Goal: Transaction & Acquisition: Purchase product/service

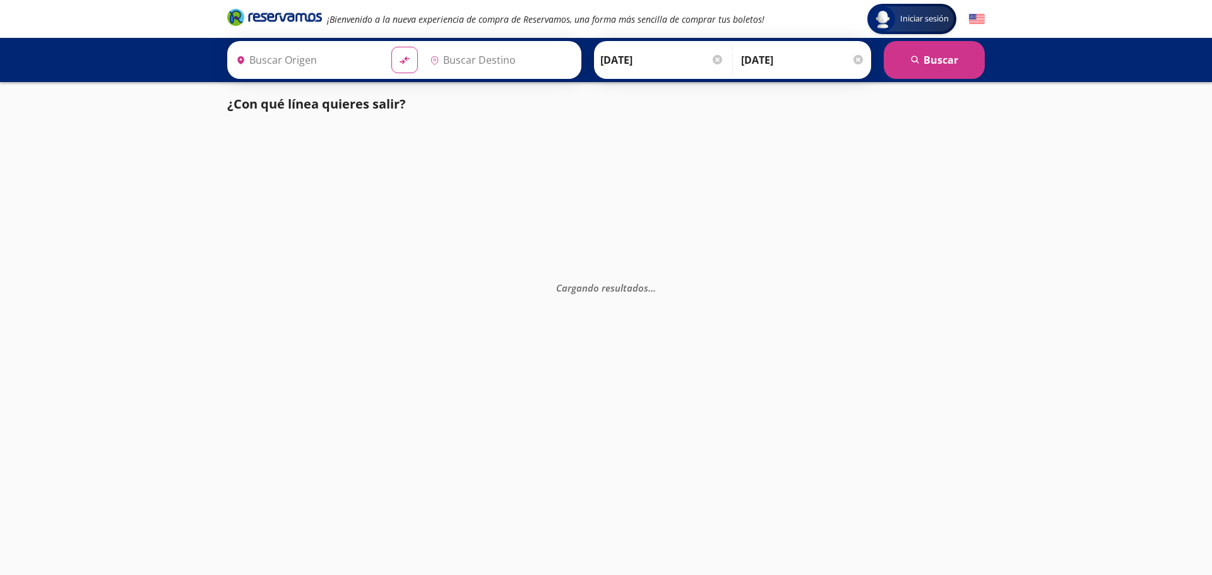
type input "[GEOGRAPHIC_DATA], [GEOGRAPHIC_DATA]"
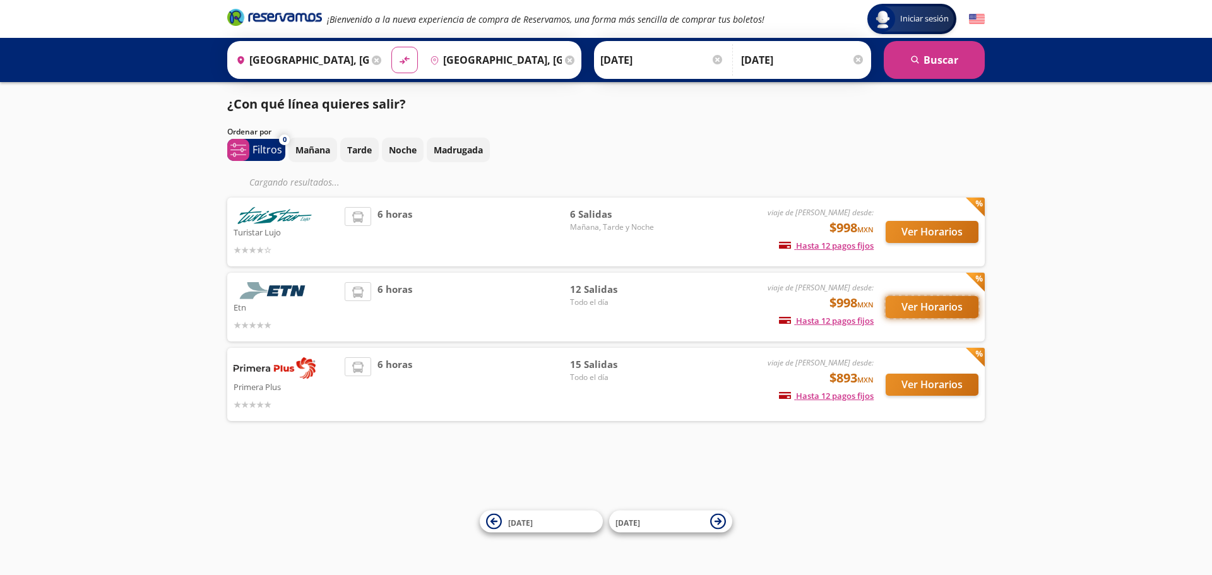
click at [920, 318] on button "Ver Horarios" at bounding box center [932, 307] width 93 height 22
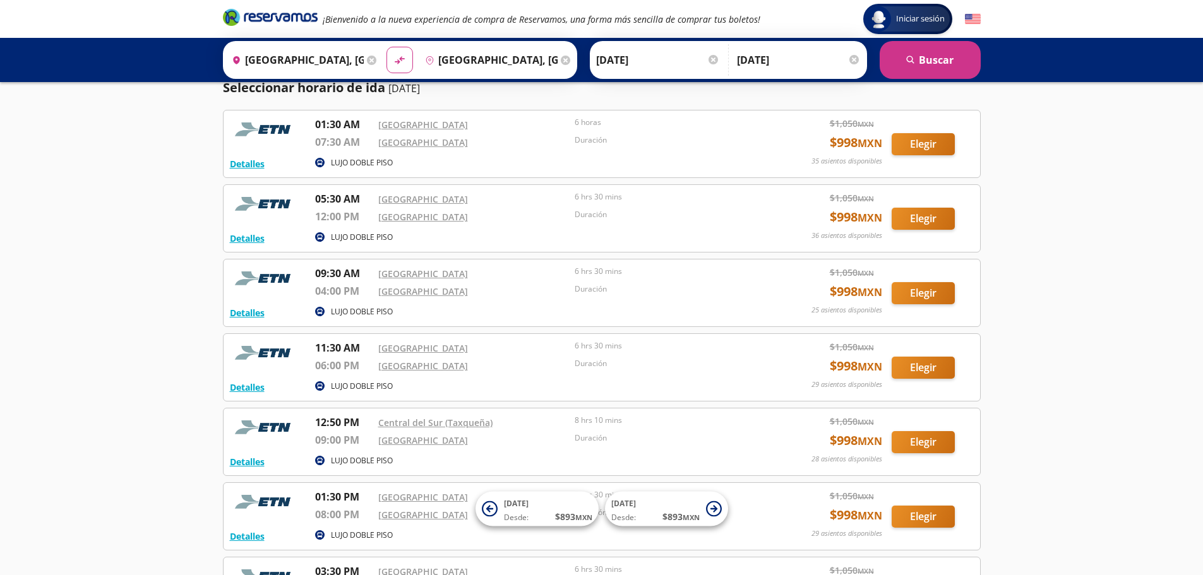
scroll to position [35, 0]
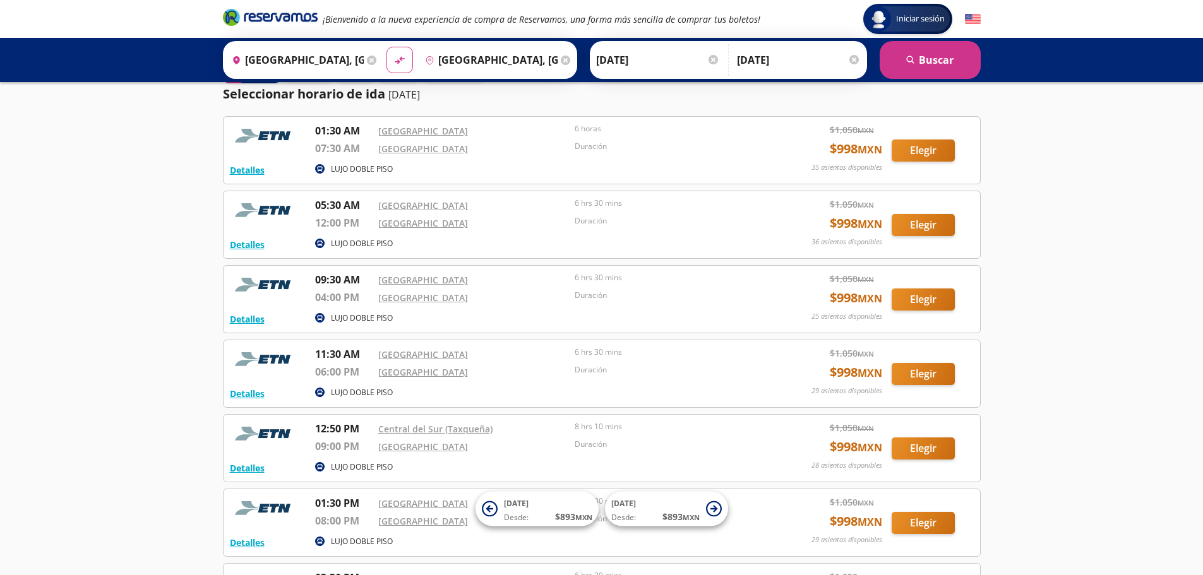
click at [1087, 413] on div "Iniciar sesión Iniciar sesión ¡Bienvenido a la nueva experiencia de compra de R…" at bounding box center [601, 469] width 1203 height 1008
click at [920, 385] on button "Elegir" at bounding box center [922, 374] width 63 height 22
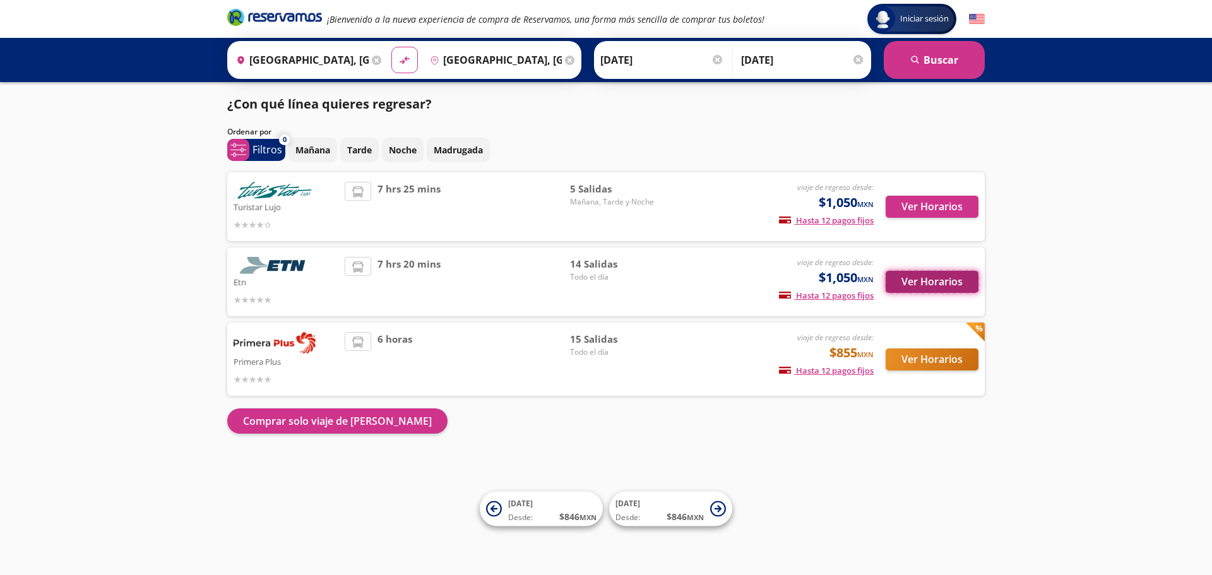
click at [925, 293] on button "Ver Horarios" at bounding box center [932, 282] width 93 height 22
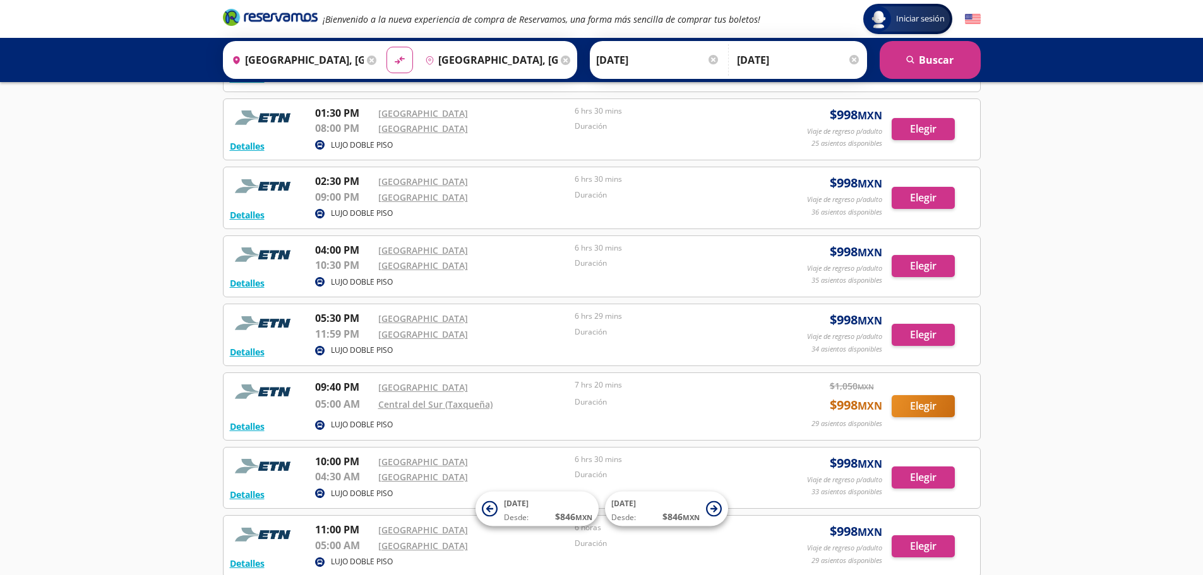
scroll to position [474, 0]
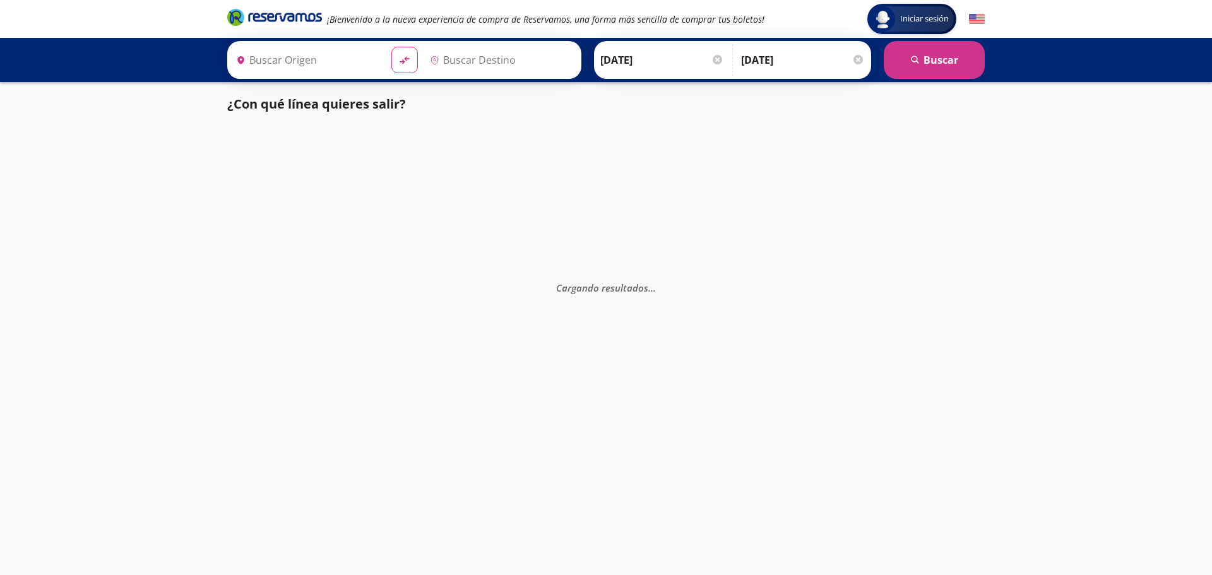
type input "[GEOGRAPHIC_DATA], [GEOGRAPHIC_DATA]"
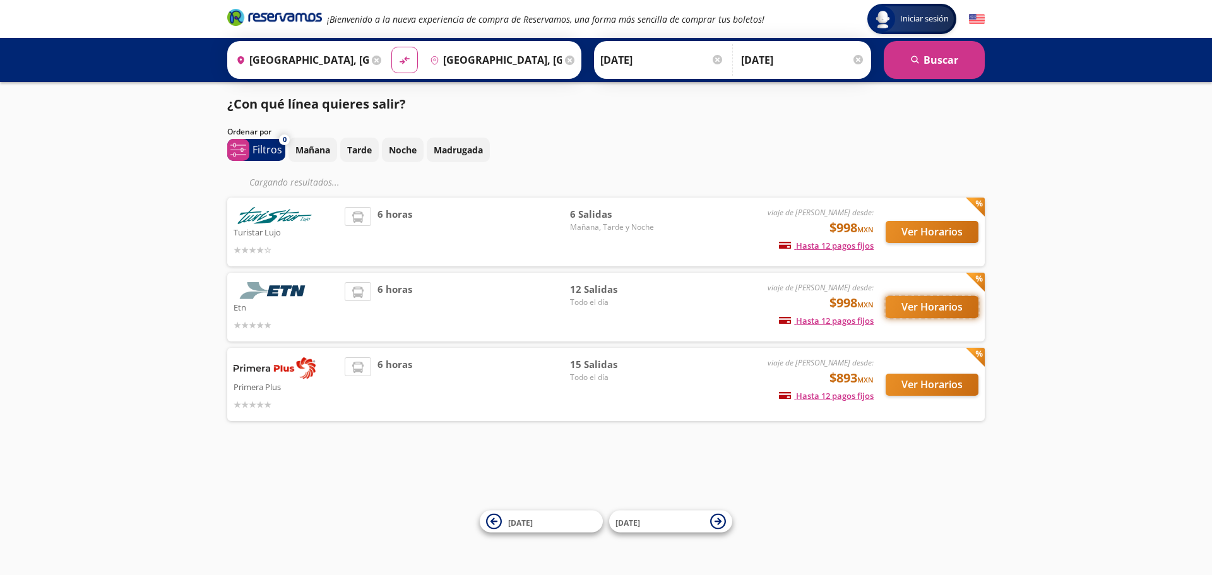
click at [915, 313] on button "Ver Horarios" at bounding box center [932, 307] width 93 height 22
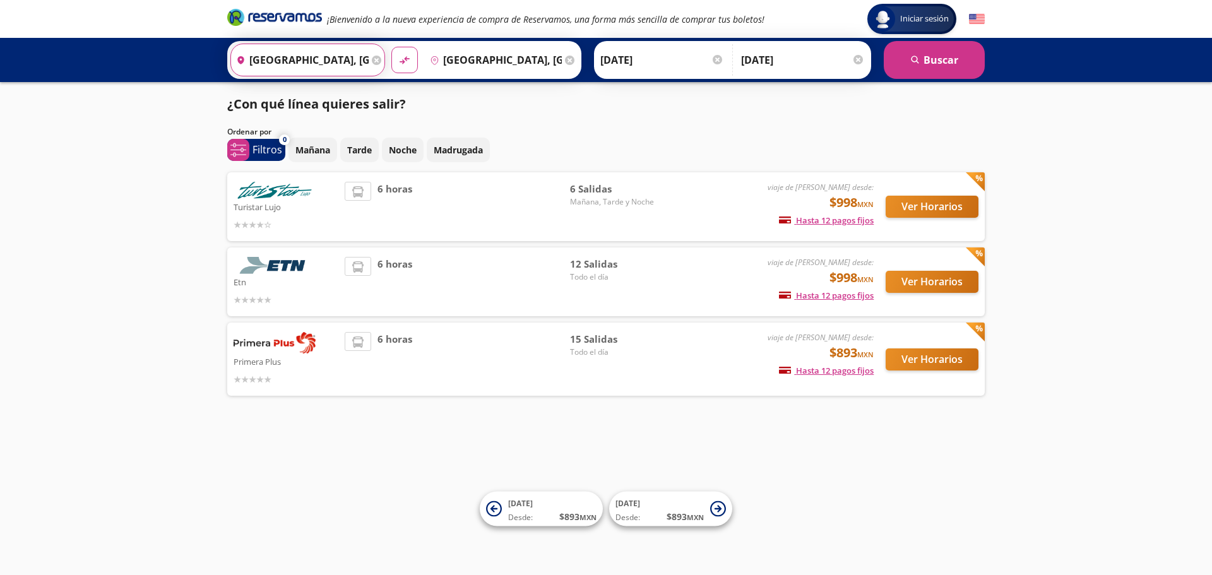
click at [338, 69] on input "[GEOGRAPHIC_DATA], [GEOGRAPHIC_DATA]" at bounding box center [300, 60] width 138 height 32
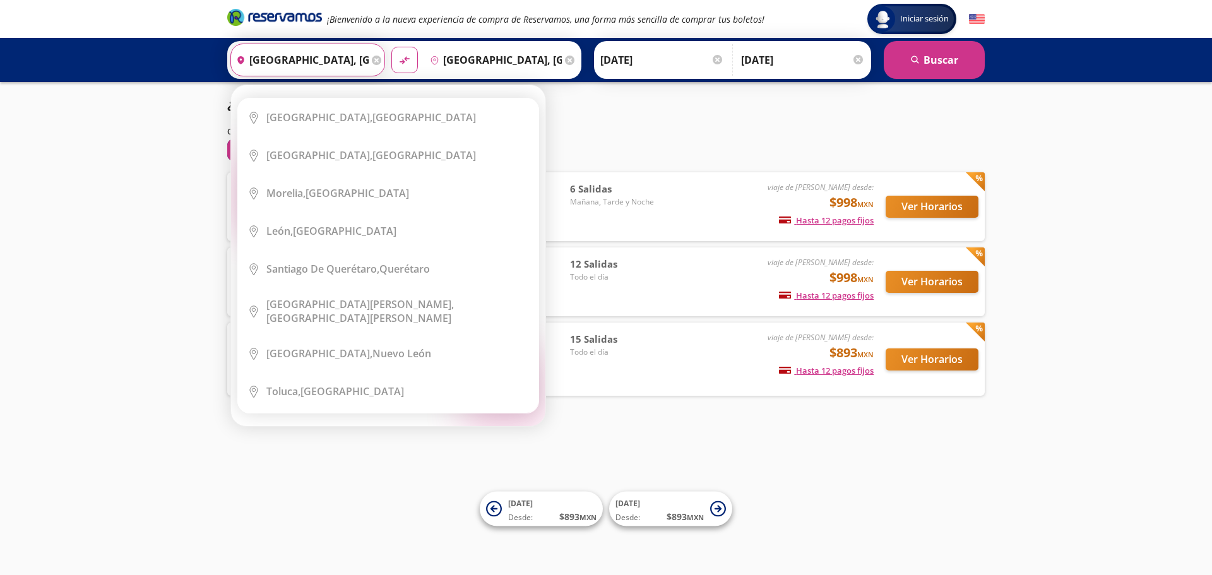
drag, startPoint x: 708, startPoint y: 161, endPoint x: 677, endPoint y: 138, distance: 38.8
click at [707, 161] on div "Mañana Tarde Noche Madrugada" at bounding box center [637, 150] width 696 height 25
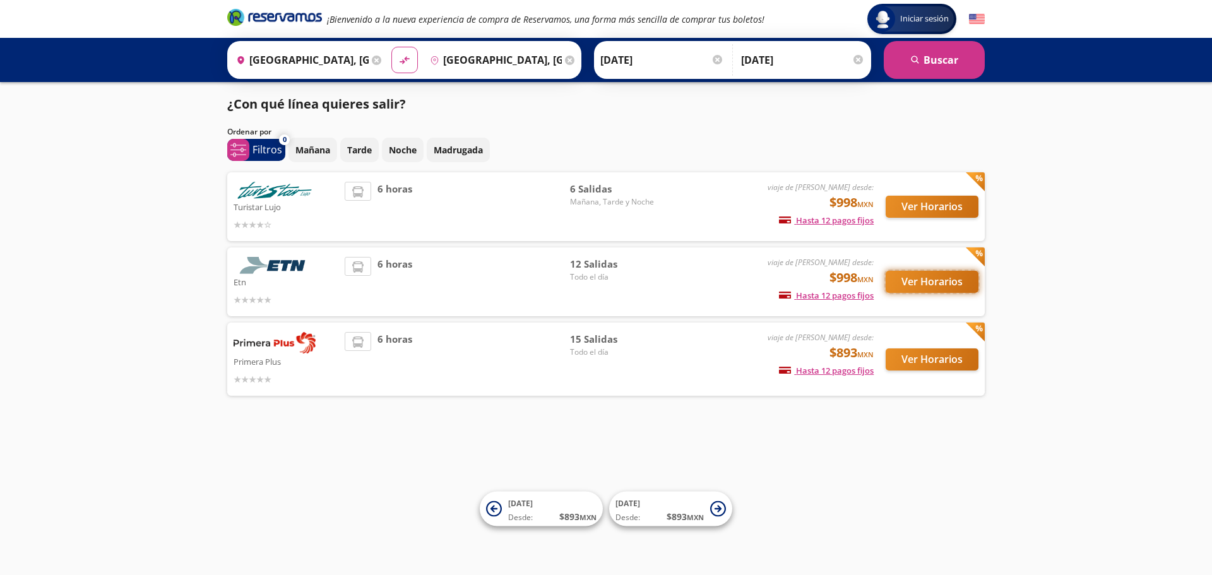
click at [923, 291] on button "Ver Horarios" at bounding box center [932, 282] width 93 height 22
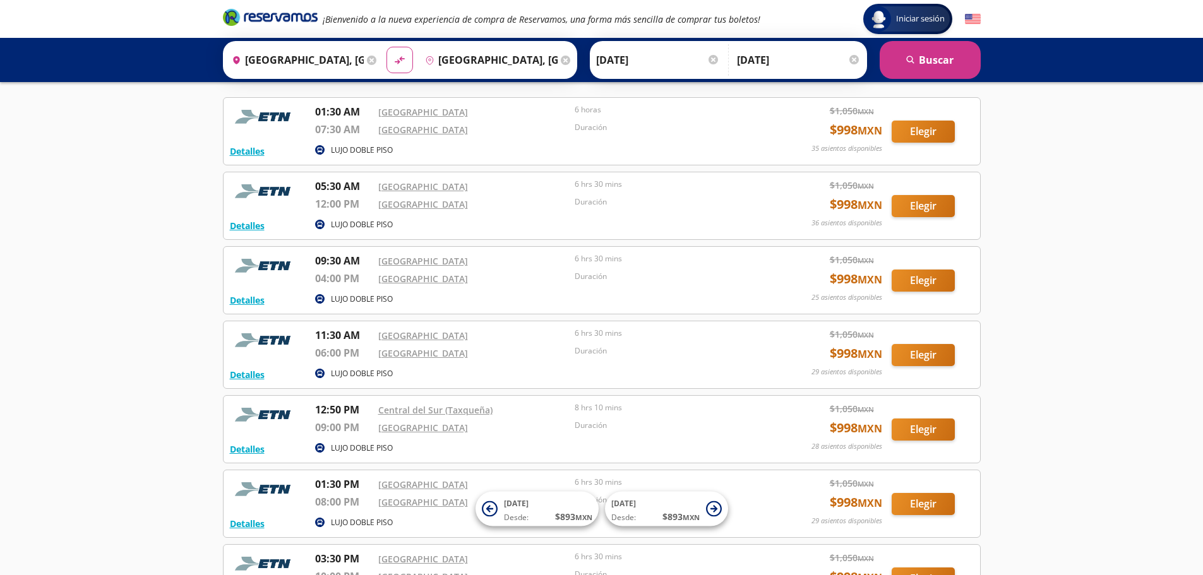
scroll to position [126, 0]
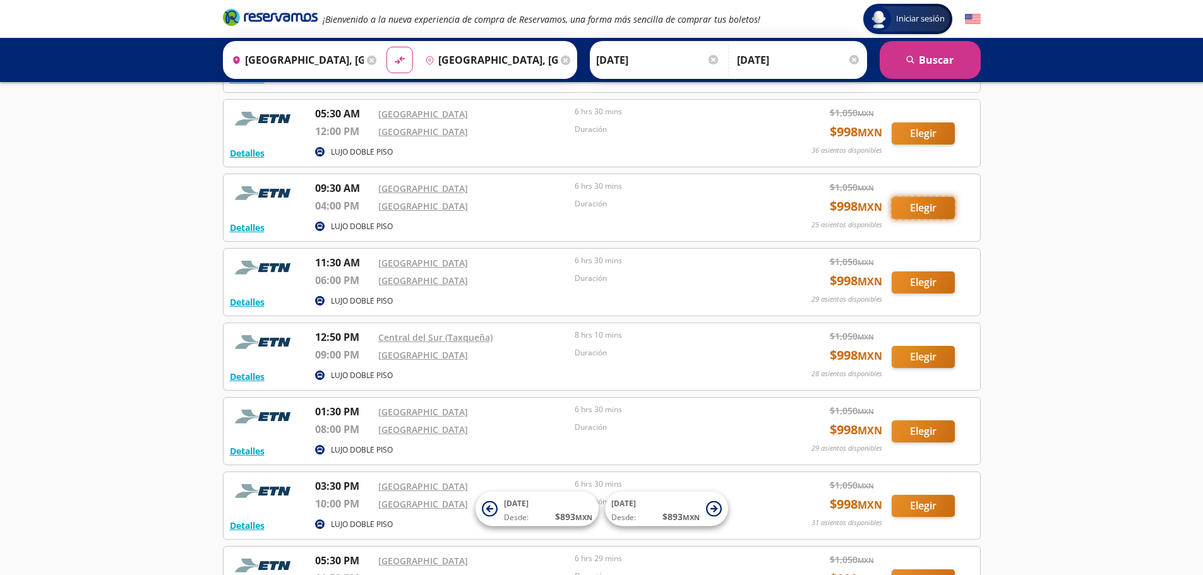
click at [906, 219] on button "Elegir" at bounding box center [922, 208] width 63 height 22
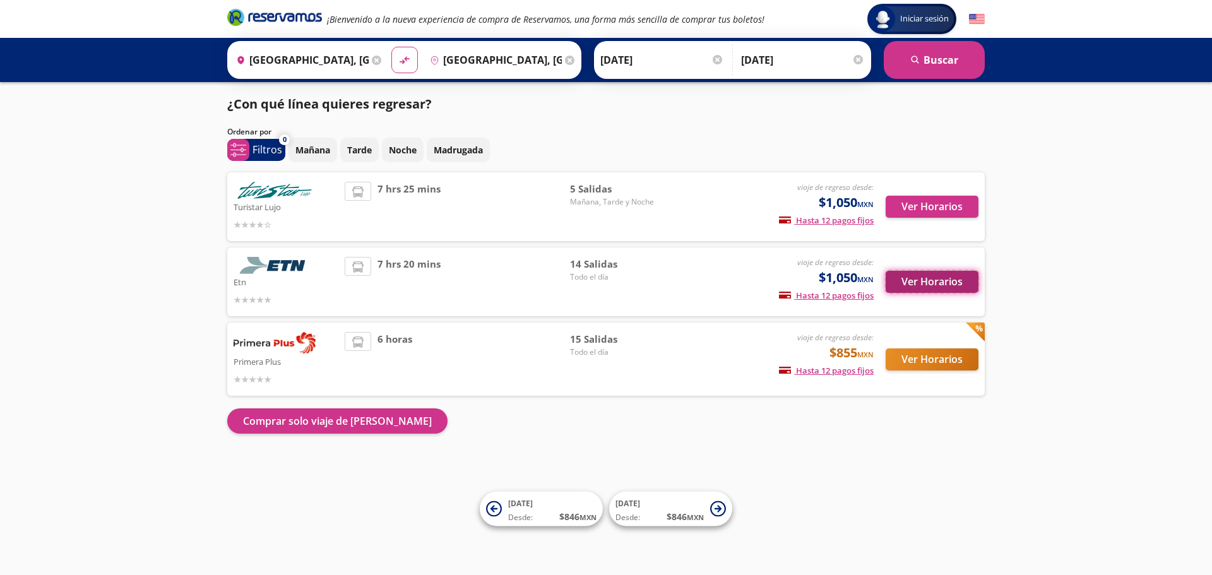
click at [924, 293] on button "Ver Horarios" at bounding box center [932, 282] width 93 height 22
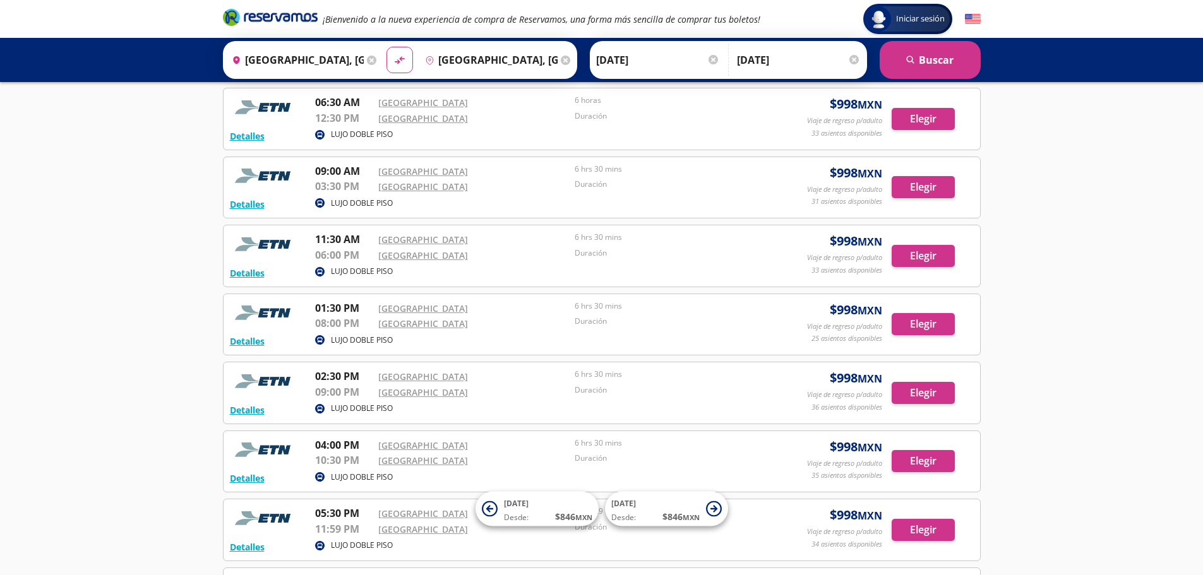
scroll to position [276, 0]
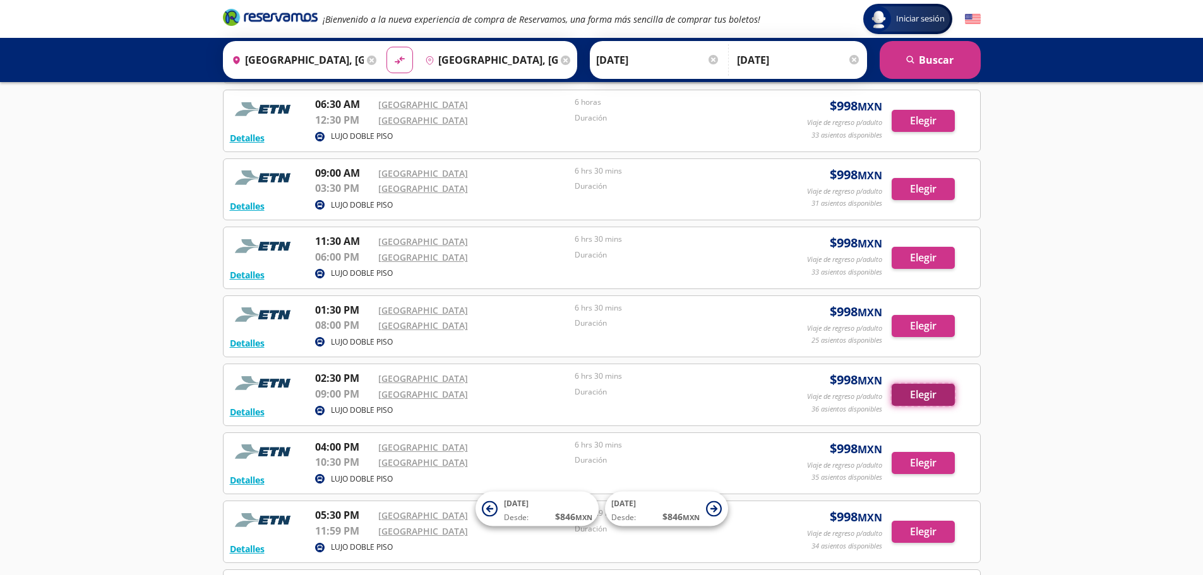
click at [922, 406] on button "Elegir" at bounding box center [922, 395] width 63 height 22
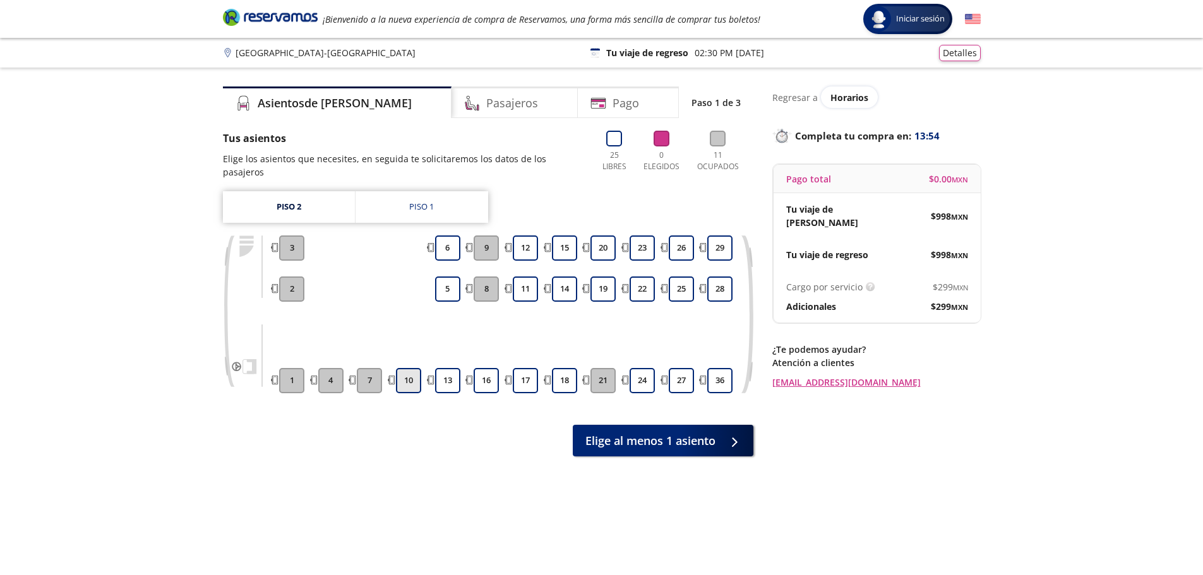
click at [408, 368] on button "10" at bounding box center [408, 380] width 25 height 25
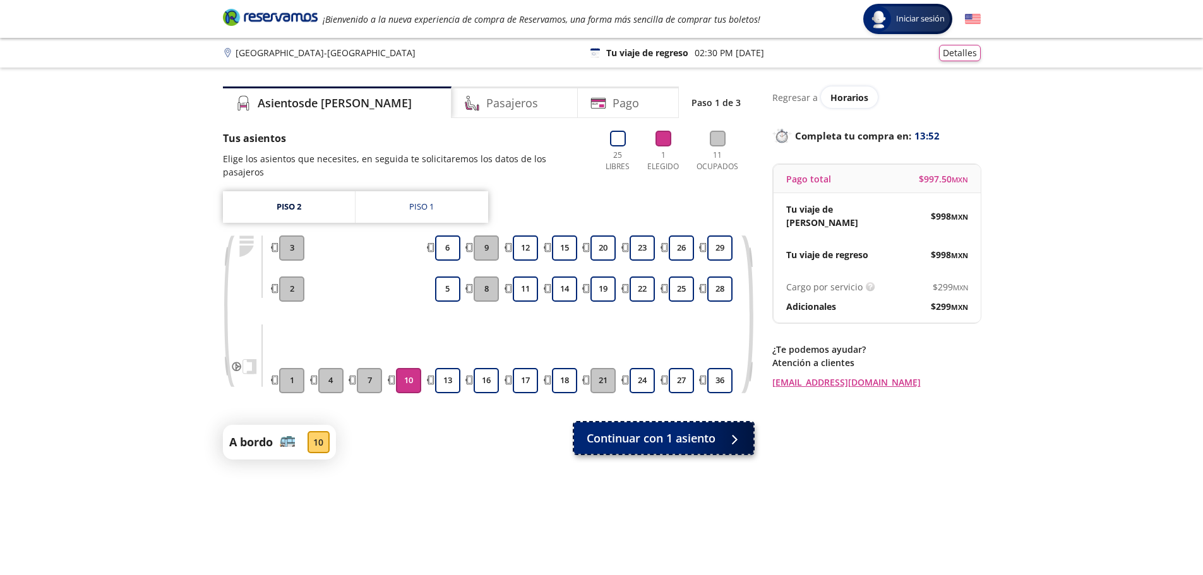
click at [661, 430] on span "Continuar con 1 asiento" at bounding box center [650, 438] width 129 height 17
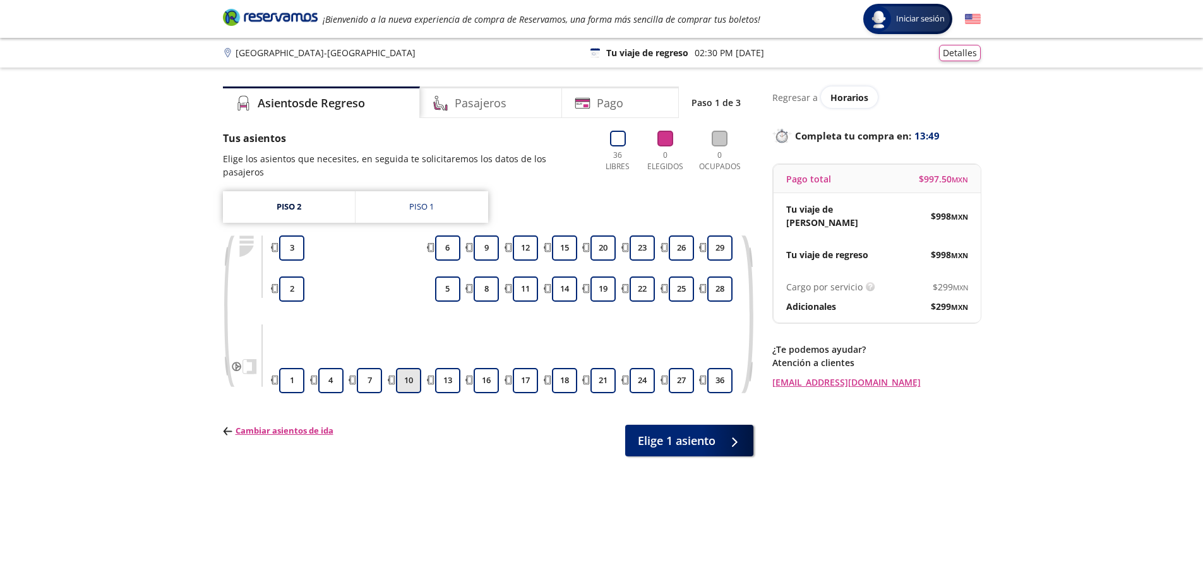
click at [406, 371] on button "10" at bounding box center [408, 380] width 25 height 25
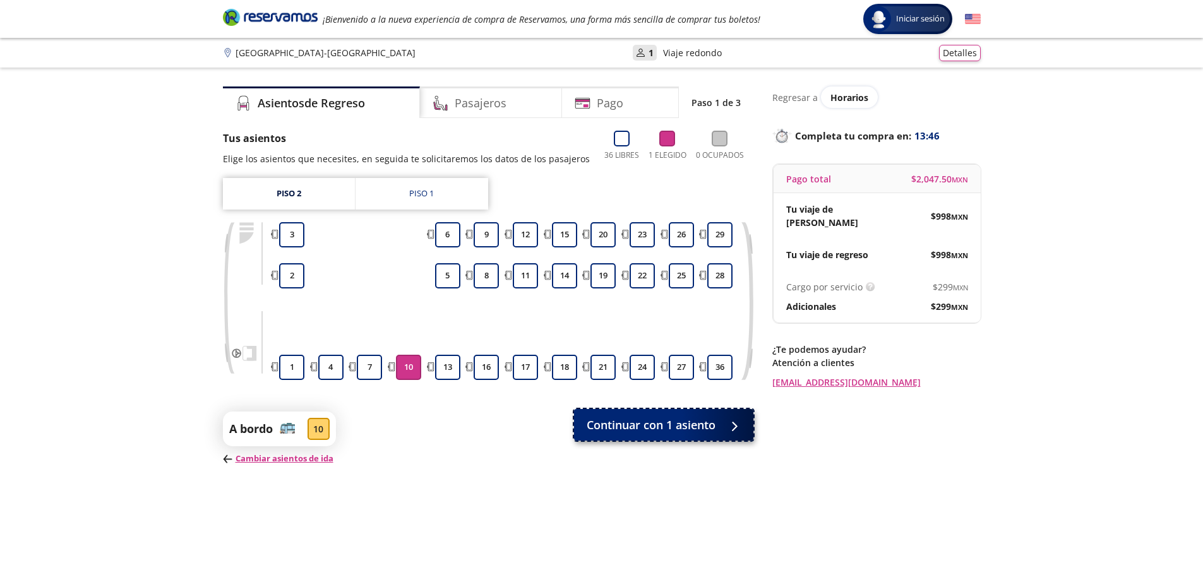
click at [657, 431] on span "Continuar con 1 asiento" at bounding box center [650, 425] width 129 height 17
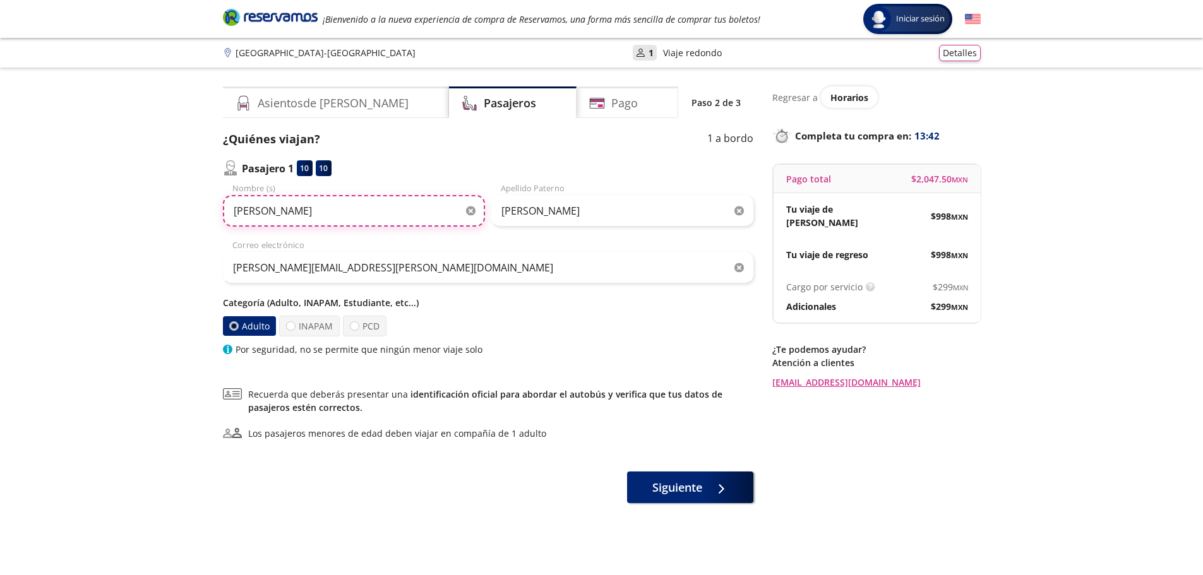
drag, startPoint x: 324, startPoint y: 217, endPoint x: 162, endPoint y: 201, distance: 162.4
click at [162, 201] on div "Group 9 Created with Sketch. Datos para la compra Ciudad de México - Aguascalie…" at bounding box center [601, 328] width 1203 height 657
type input "JULIO DAVID"
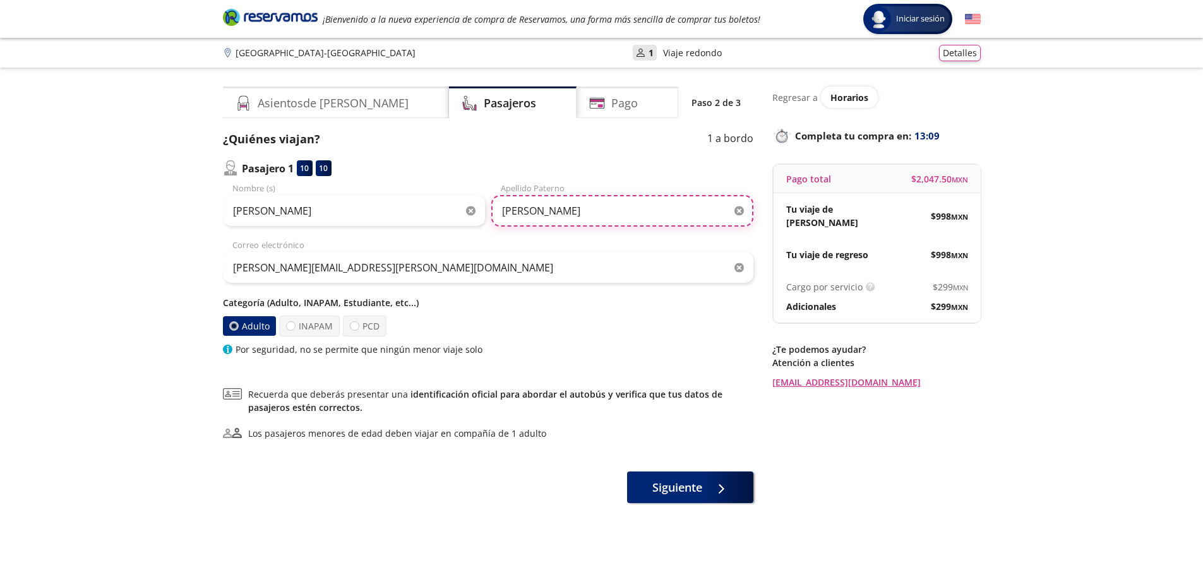
click at [586, 210] on input "SOTO MARTINEZ" at bounding box center [622, 211] width 262 height 32
type input "S"
type input "TORRES DIAZ"
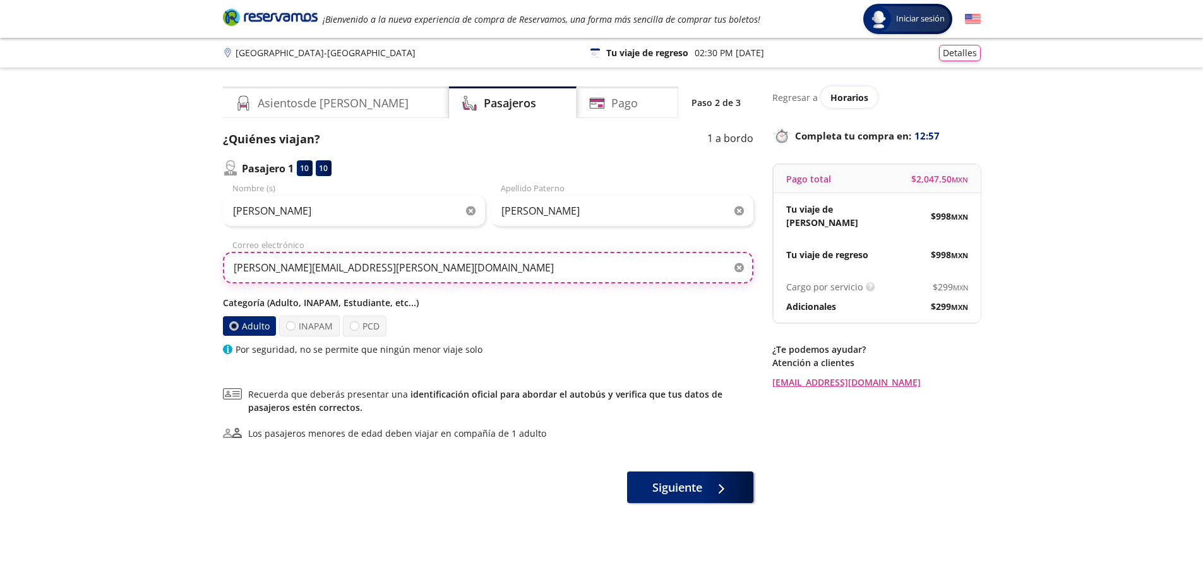
click at [298, 268] on input "fernando.soto@wltg.com.mx" at bounding box center [488, 268] width 530 height 32
type input "julio.david@wltg.com.mx"
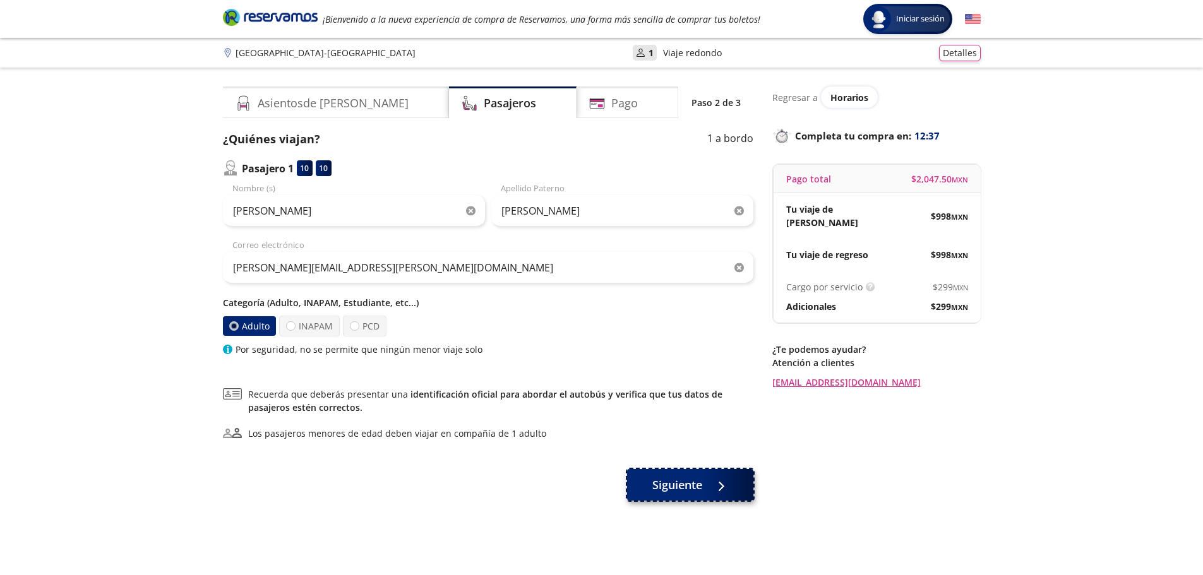
click at [682, 487] on span "Siguiente" at bounding box center [677, 485] width 50 height 17
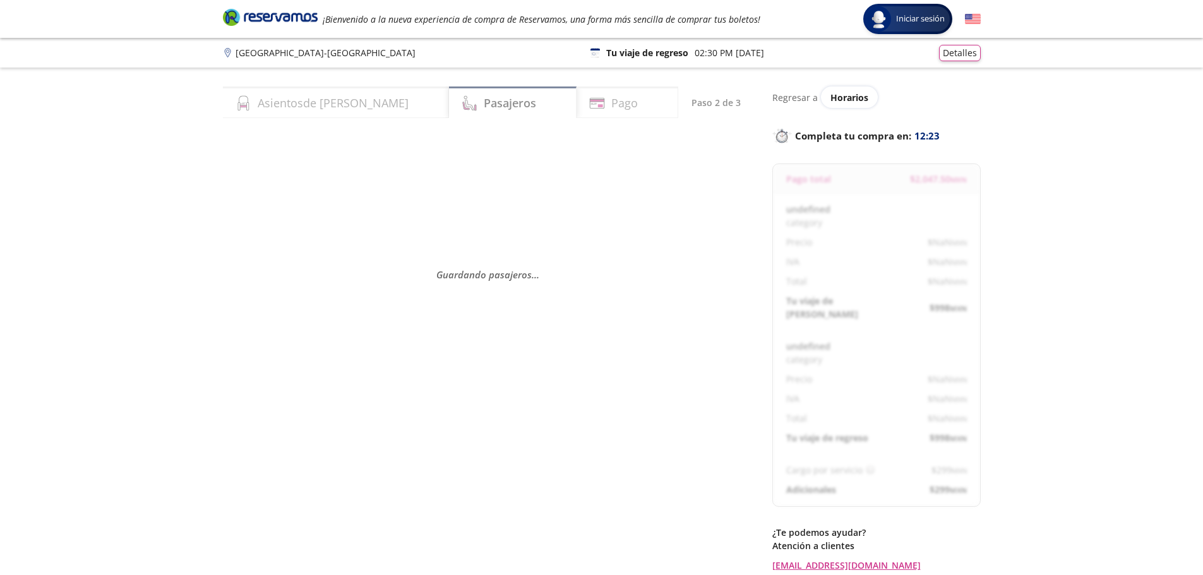
select select "MX"
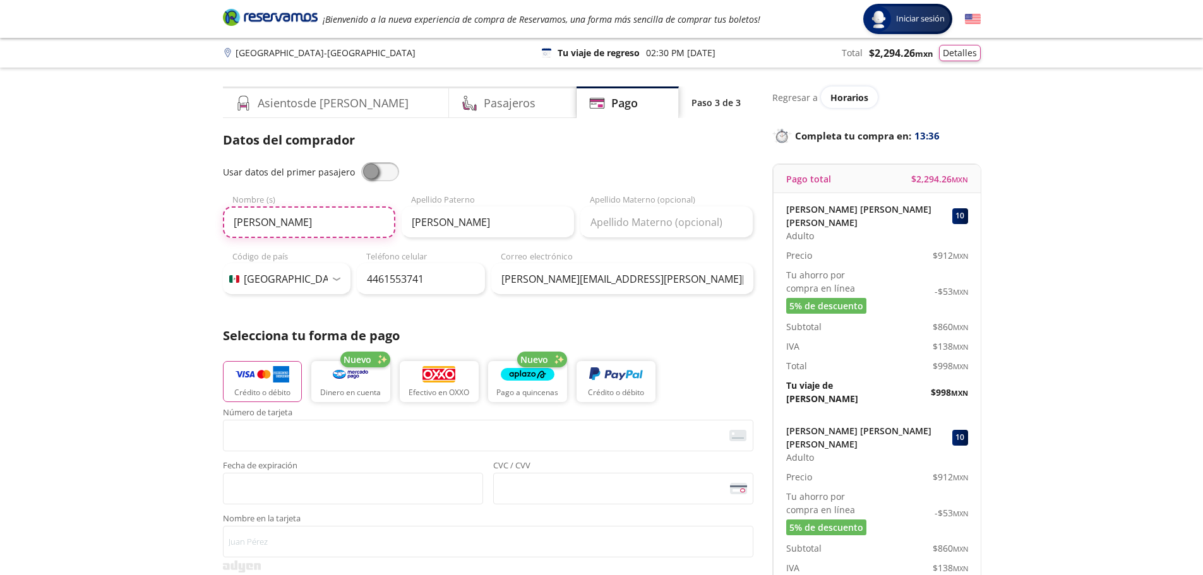
drag, startPoint x: 325, startPoint y: 222, endPoint x: 170, endPoint y: 215, distance: 155.4
click at [170, 217] on div "Group 9 Created with Sketch. Pago Ciudad de México - Aguascalientes Iniciar ses…" at bounding box center [601, 523] width 1203 height 1046
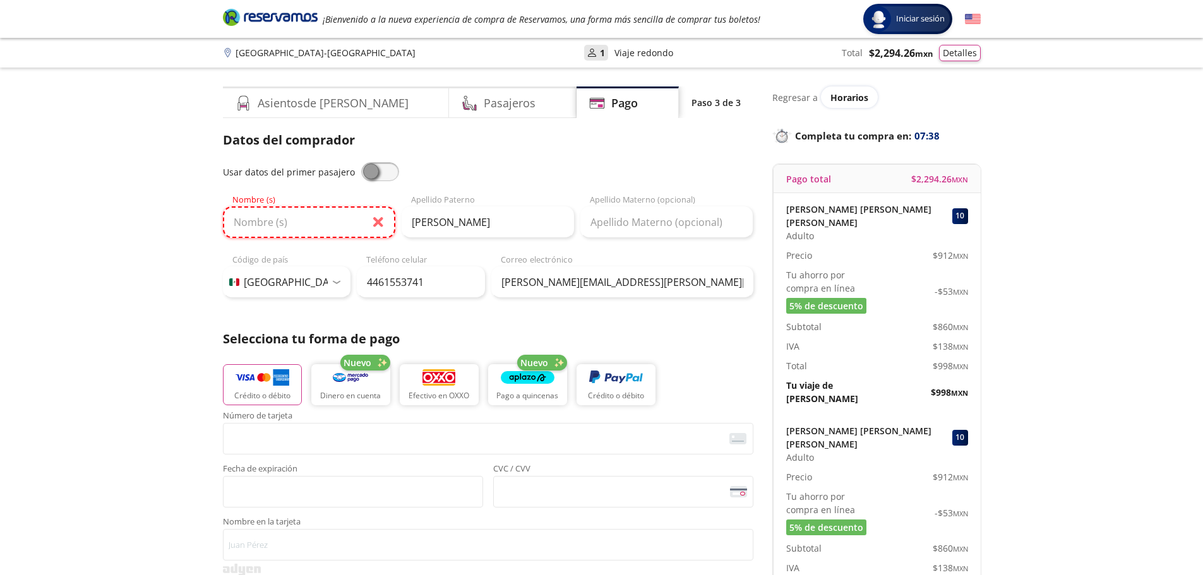
click at [277, 226] on input "Nombre (s)" at bounding box center [309, 222] width 172 height 32
type input "NORA ANABELL"
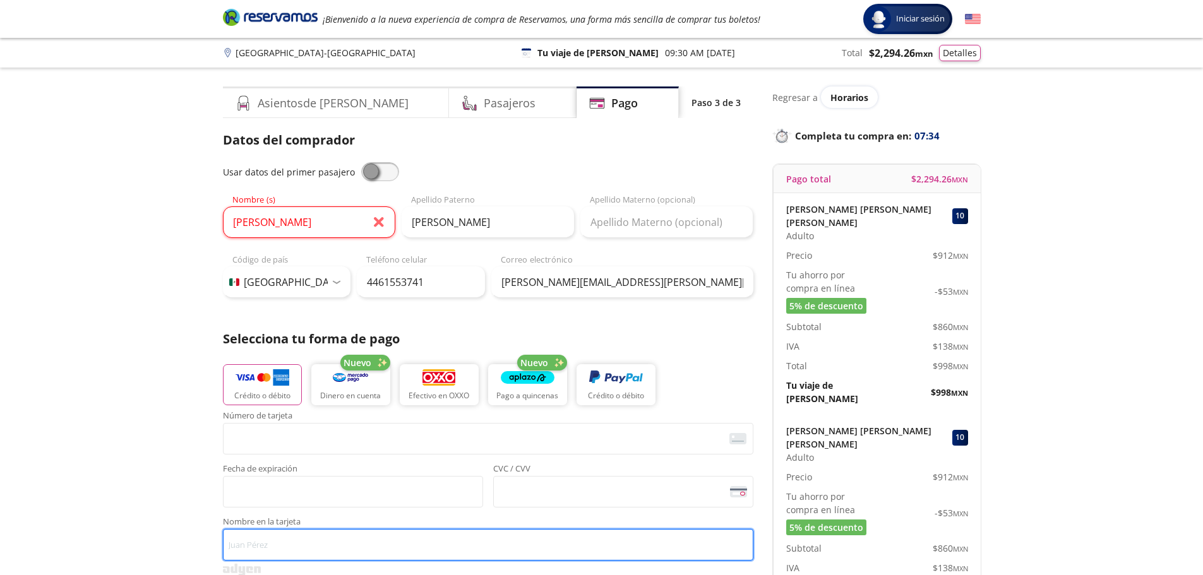
type input "NORA ANABELL ZEPEDA MONTES"
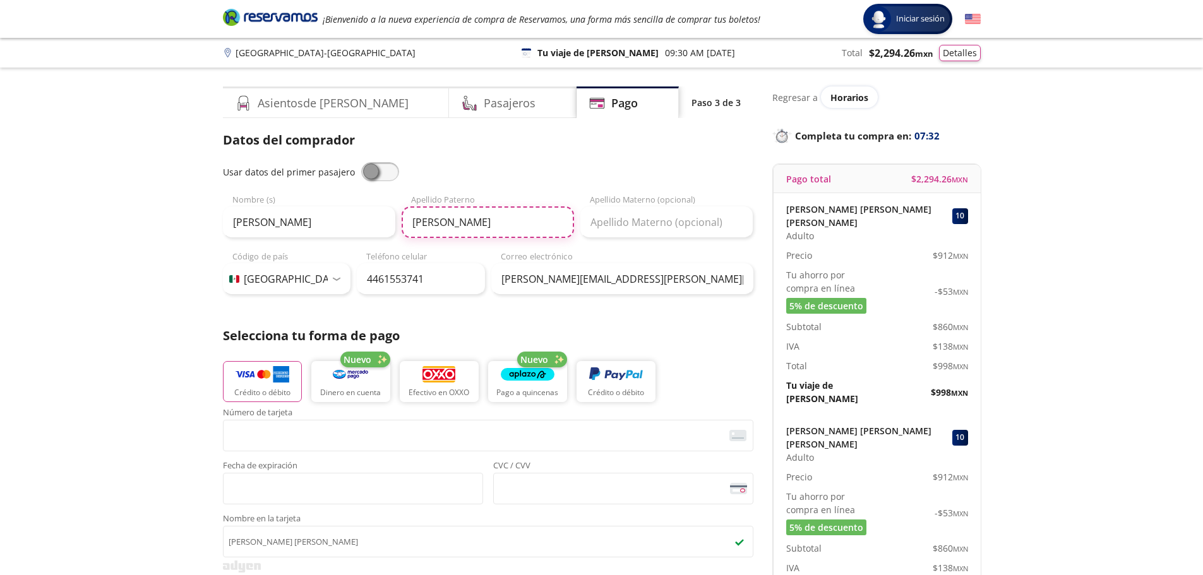
drag, startPoint x: 457, startPoint y: 227, endPoint x: 302, endPoint y: 230, distance: 155.3
click at [302, 230] on div "NORA ANABELL Nombre (s) SOTO MARTINEZ Apellido Paterno Apellido Materno (opcion…" at bounding box center [488, 216] width 530 height 44
type input "ZEPEDA"
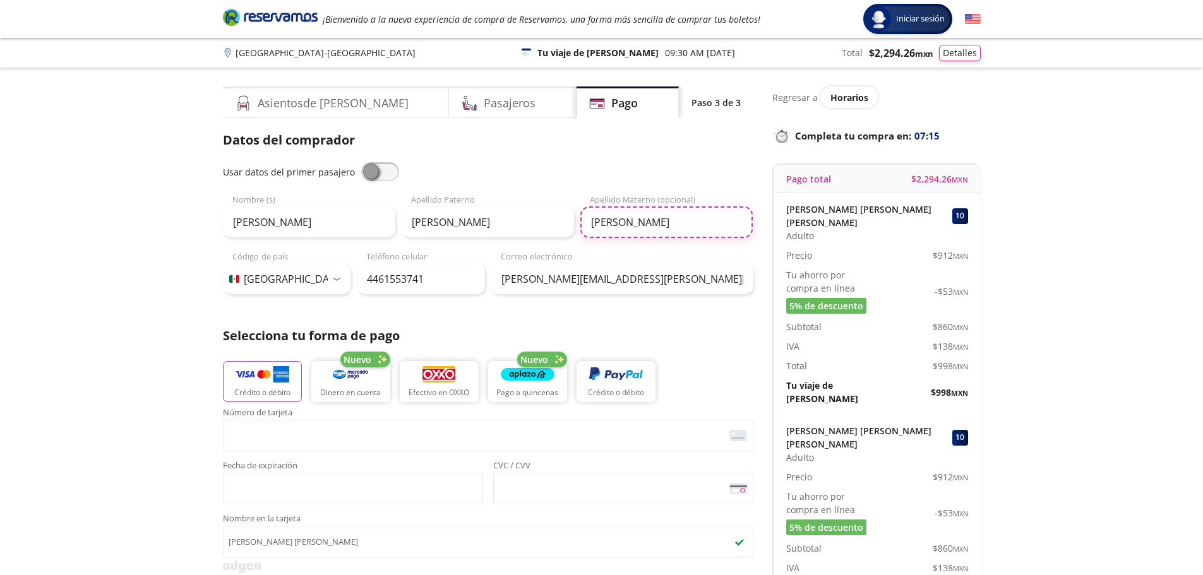
type input "MONTES"
click at [431, 281] on input "4461553741" at bounding box center [421, 279] width 128 height 32
type input "4"
type input "55 1395 0266"
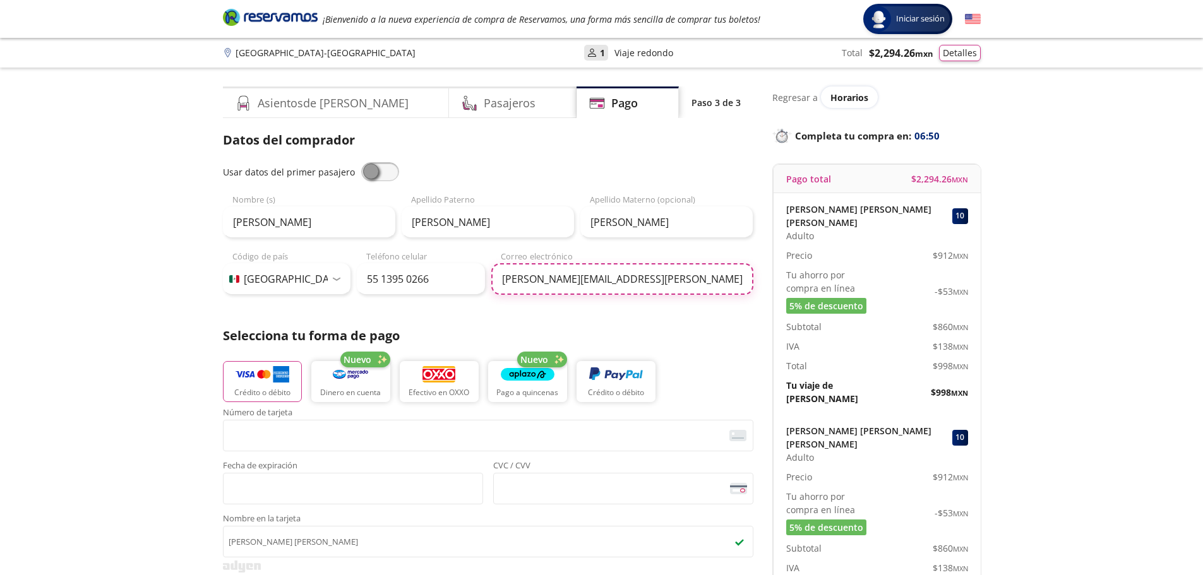
click at [569, 277] on input "fernando.soto@wltg.com.mx" at bounding box center [622, 279] width 262 height 32
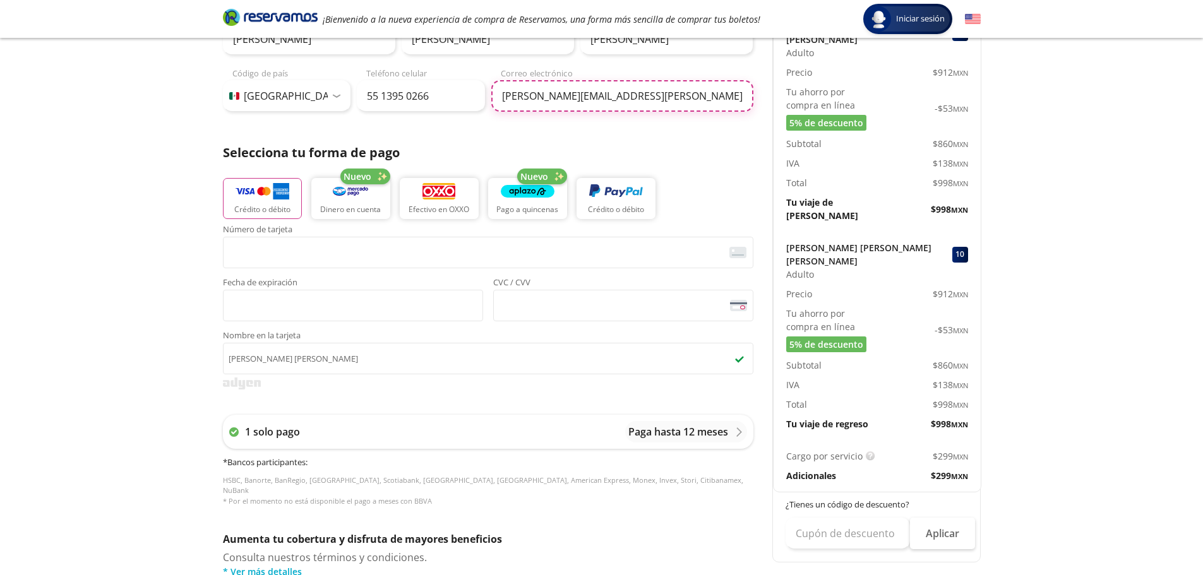
scroll to position [189, 0]
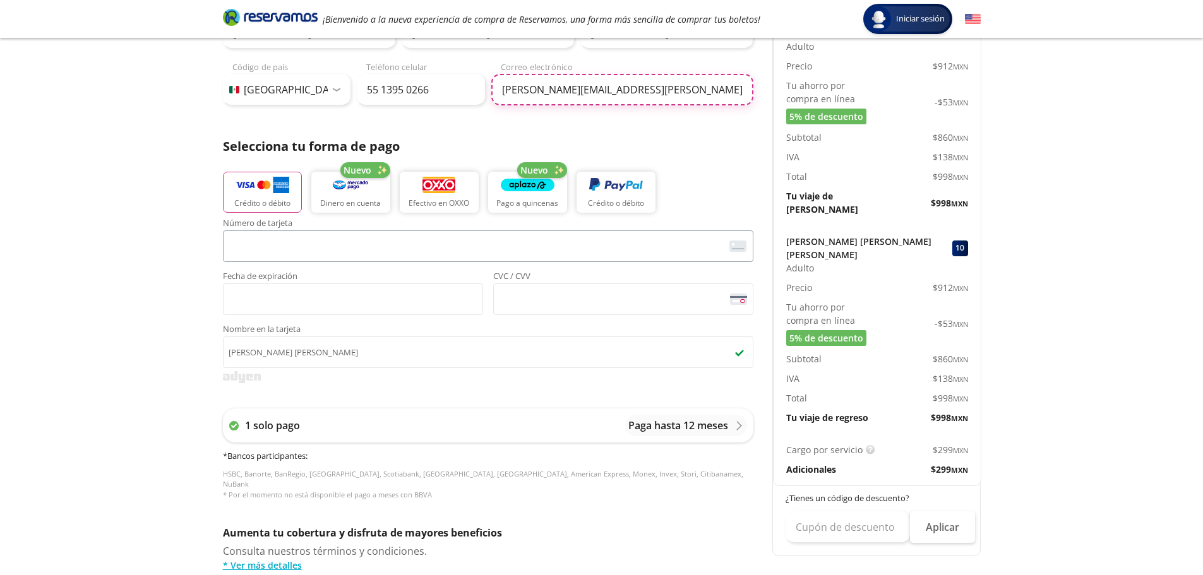
type input "nora.zepeda@wltg.com.mx"
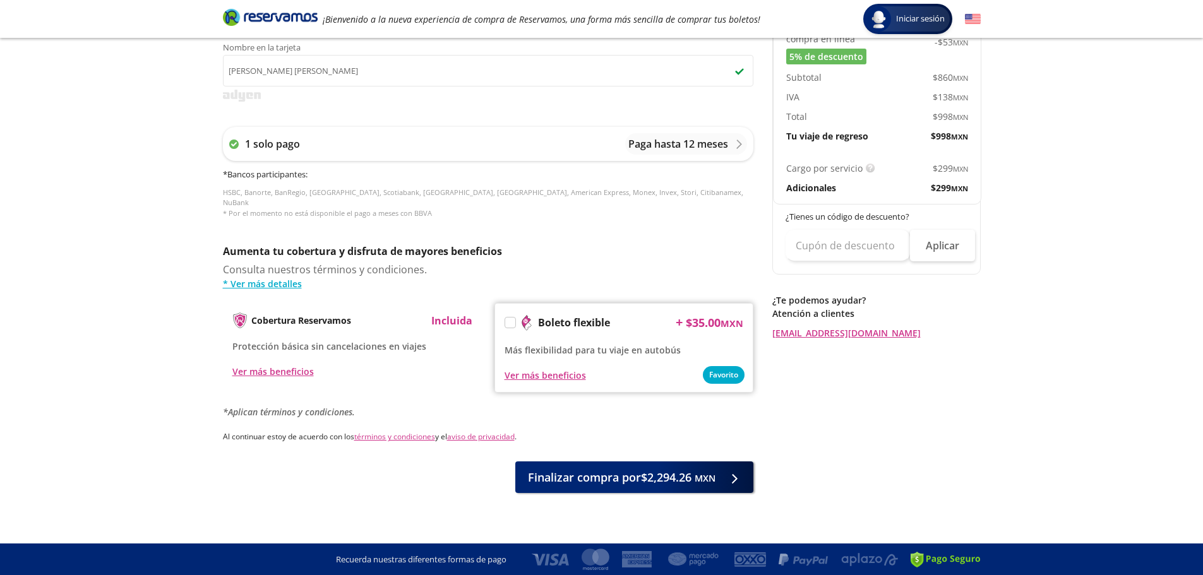
scroll to position [475, 0]
click at [596, 475] on span "Finalizar compra por $2,294.26 MXN" at bounding box center [621, 475] width 187 height 17
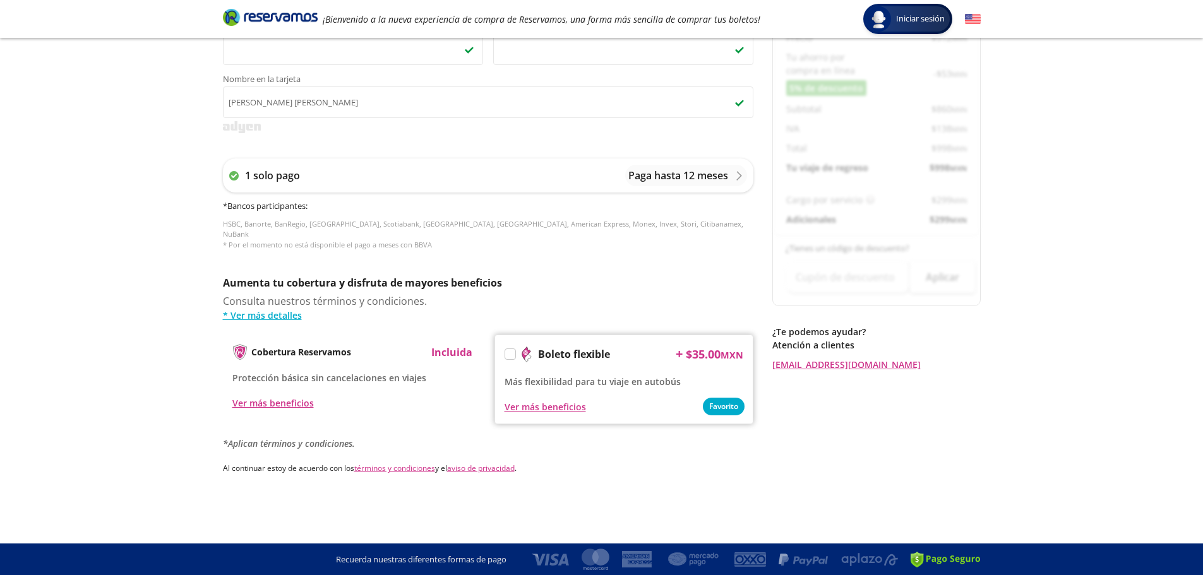
scroll to position [0, 0]
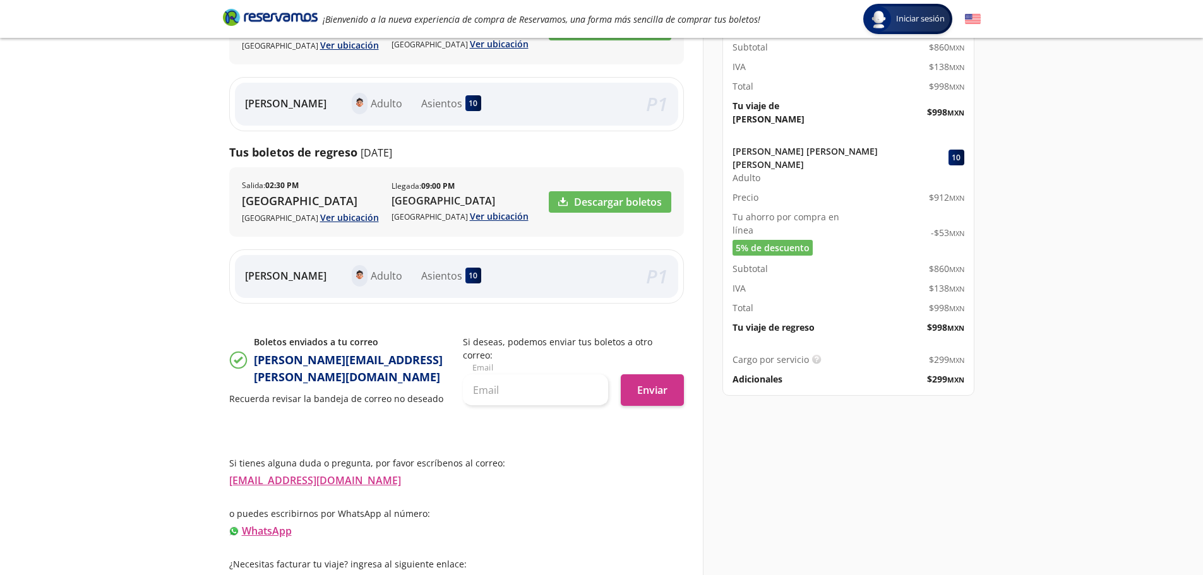
scroll to position [282, 0]
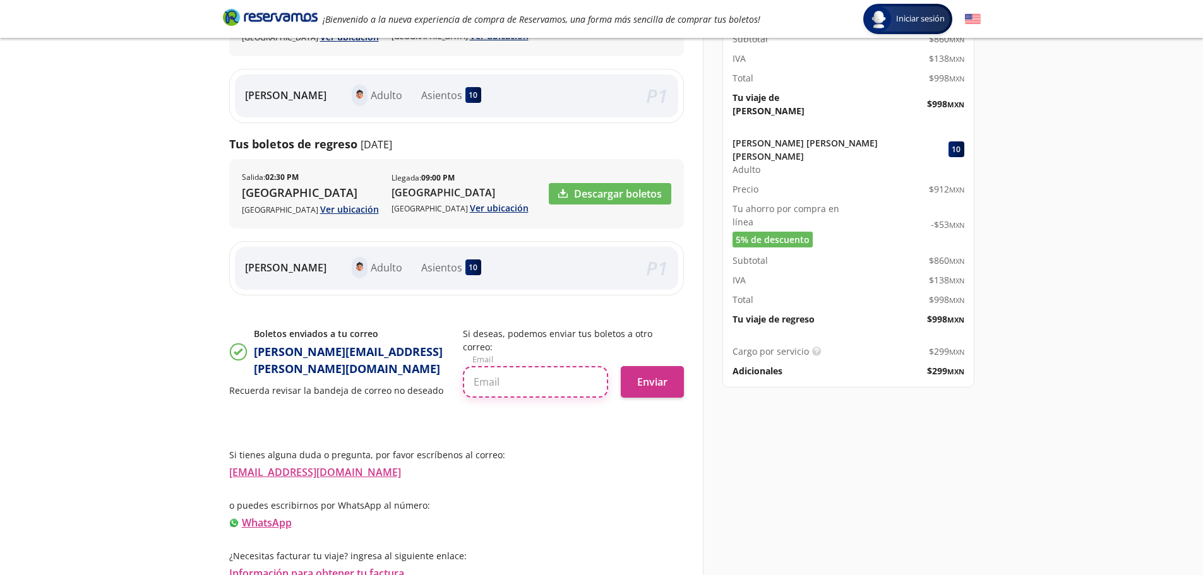
click at [492, 395] on input "text" at bounding box center [535, 382] width 145 height 32
type input "C"
type input "julio.torres@wltg.com.mx"
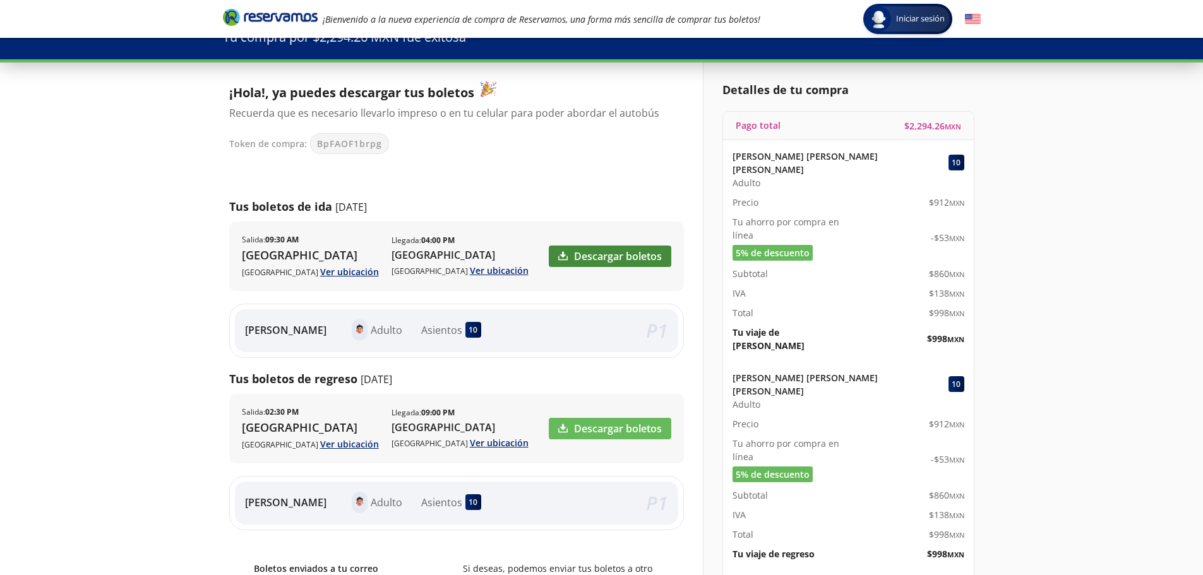
scroll to position [0, 0]
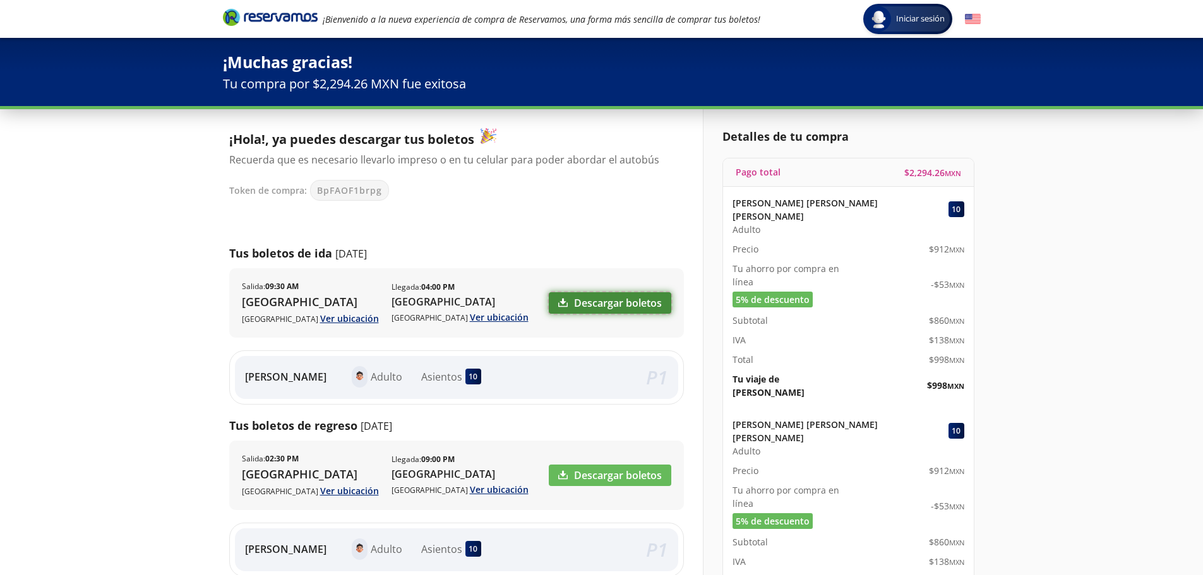
click at [617, 304] on link "Descargar boletos" at bounding box center [610, 302] width 122 height 21
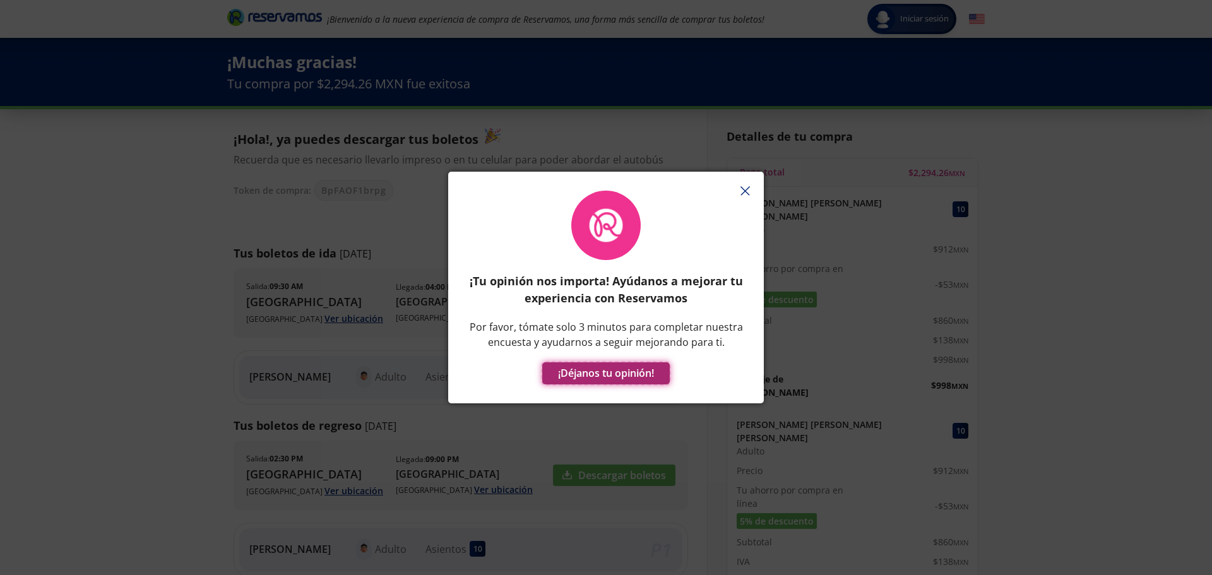
click at [612, 368] on button "¡Déjanos tu opinión!" at bounding box center [606, 373] width 128 height 22
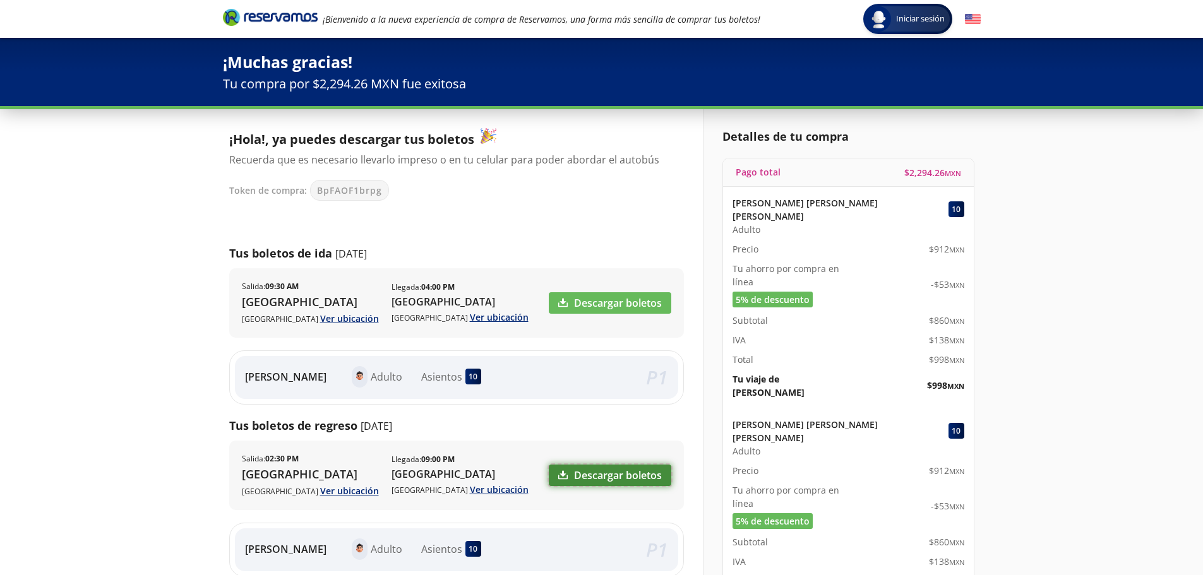
click at [611, 486] on link "Descargar boletos" at bounding box center [610, 475] width 122 height 21
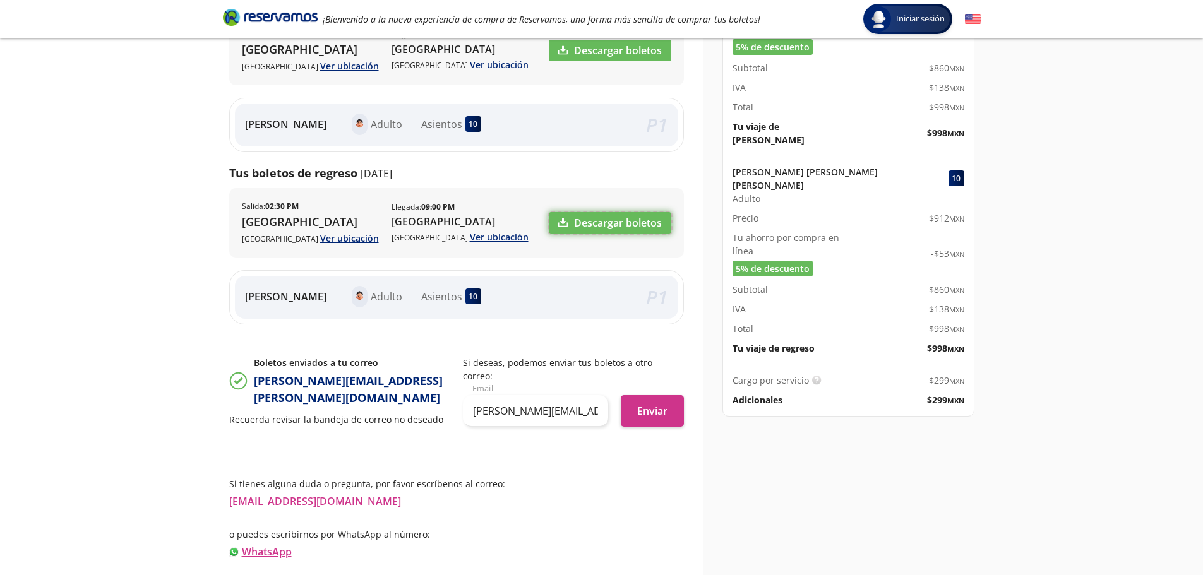
scroll to position [300, 0]
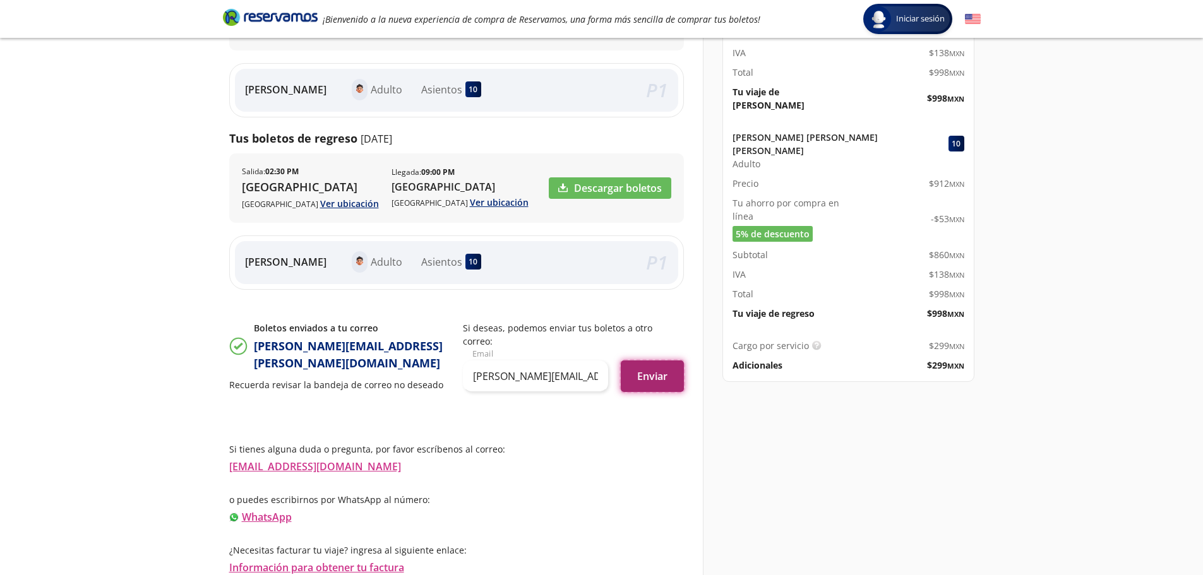
click at [646, 376] on button "Enviar" at bounding box center [652, 376] width 63 height 32
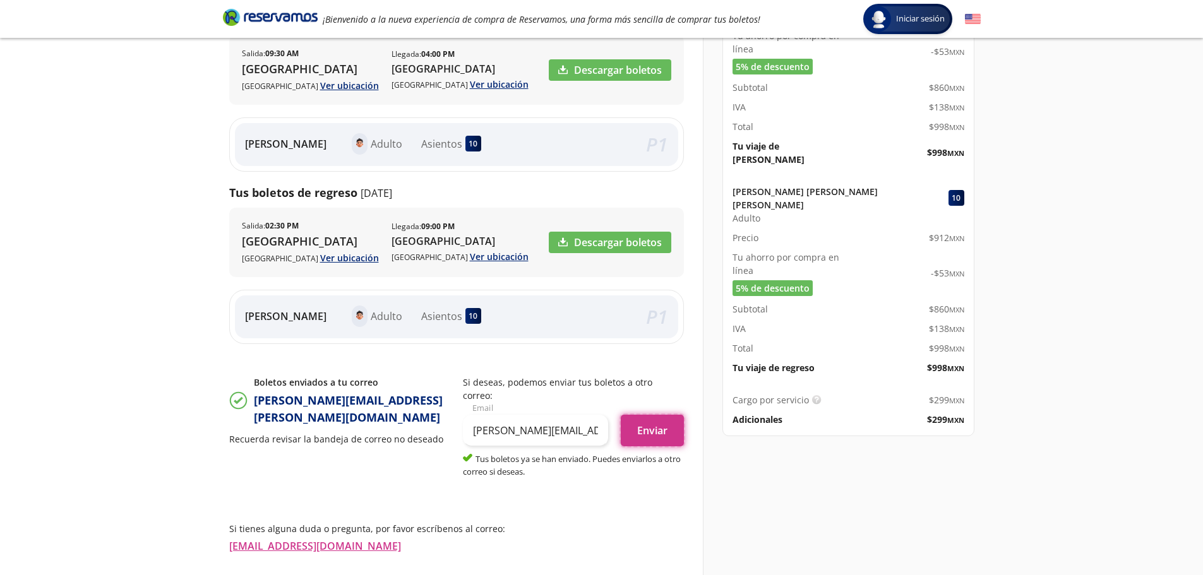
scroll to position [326, 0]
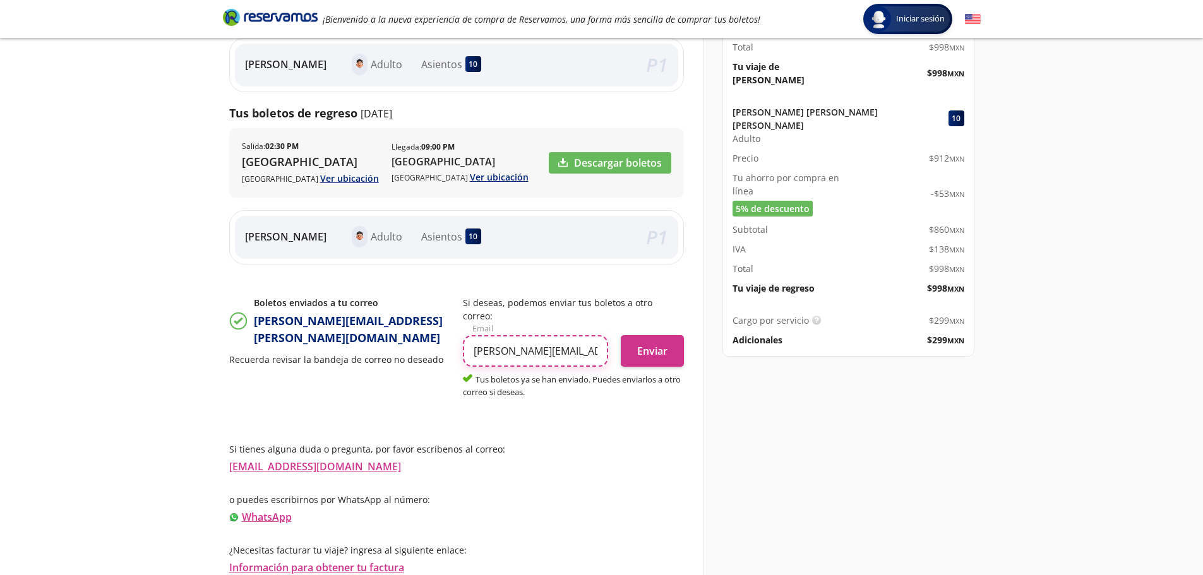
click at [591, 345] on input "julio.torres@wltg.com.mx" at bounding box center [535, 351] width 145 height 32
type input "CONSUELO.RINCON@WLTG.COM.MX"
click at [653, 354] on button "Enviar" at bounding box center [652, 351] width 63 height 32
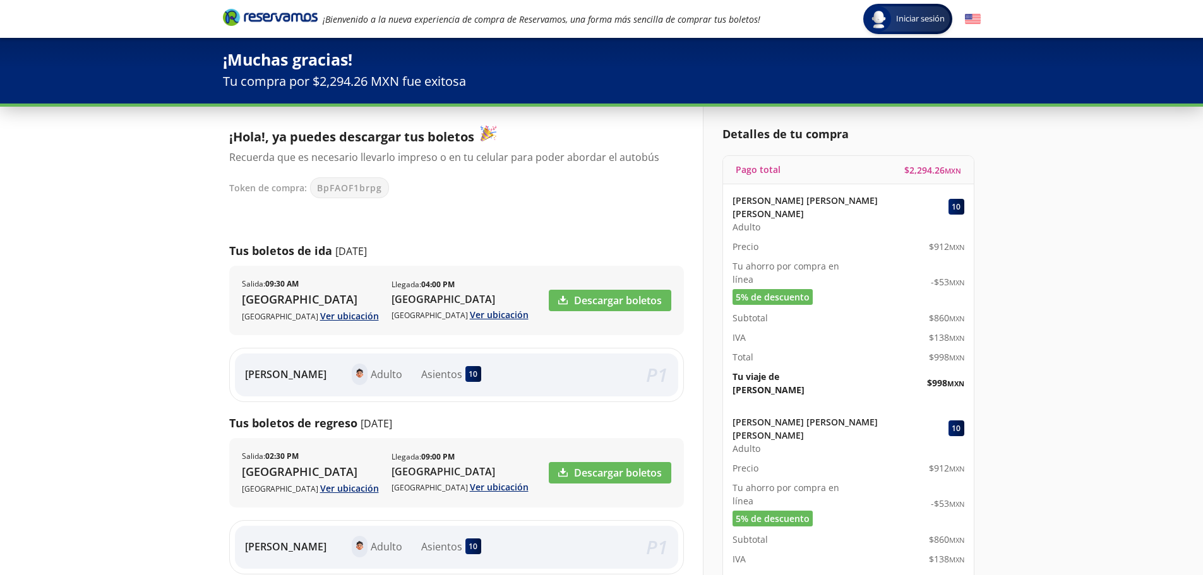
scroll to position [0, 0]
